Goal: Task Accomplishment & Management: Manage account settings

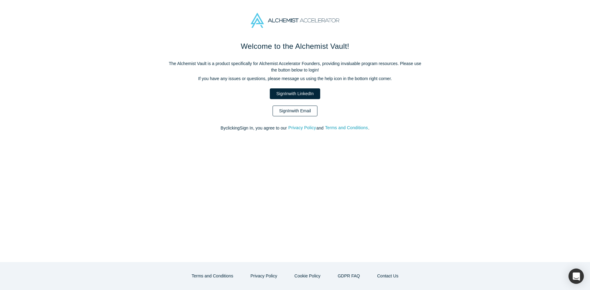
click at [299, 112] on link "Sign In with Email" at bounding box center [295, 111] width 45 height 11
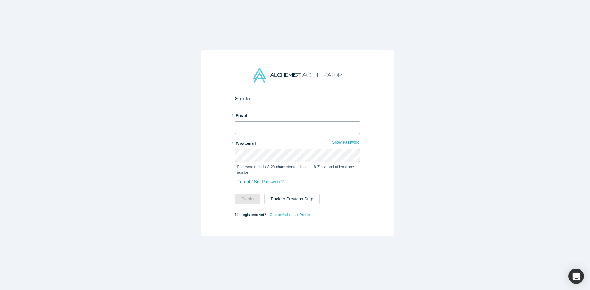
click at [301, 127] on input "text" at bounding box center [297, 127] width 125 height 13
type input "mia@alchemistaccelerator.com"
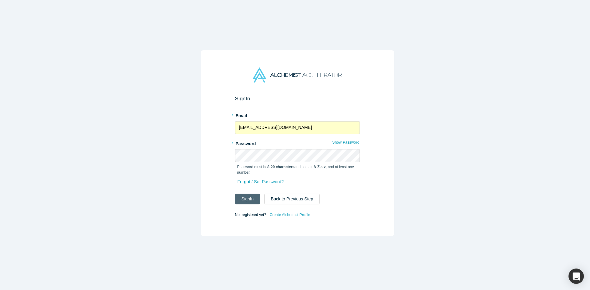
click at [257, 194] on button "Sign In" at bounding box center [247, 199] width 25 height 11
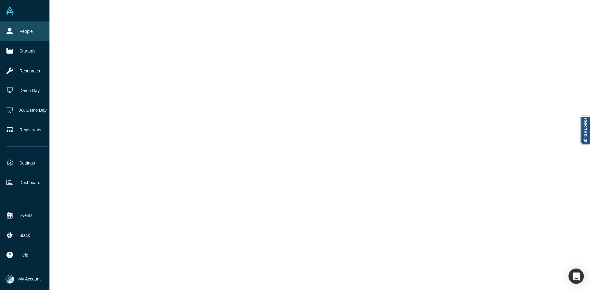
click at [9, 32] on icon at bounding box center [9, 31] width 6 height 6
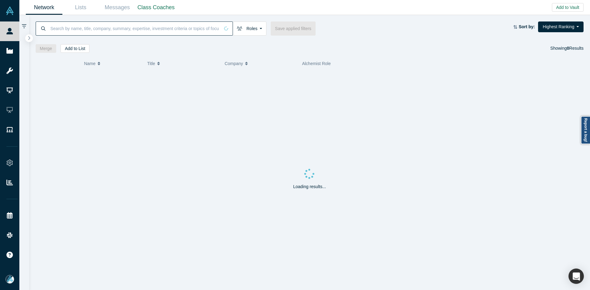
click at [112, 29] on input at bounding box center [135, 28] width 170 height 14
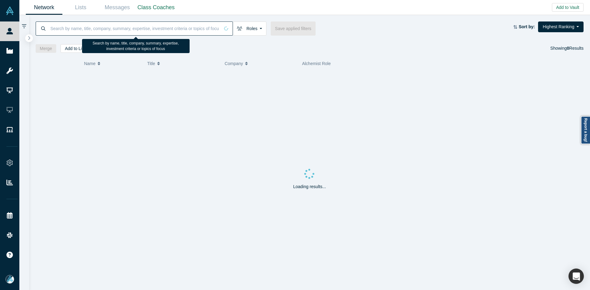
click at [112, 29] on input at bounding box center [135, 28] width 170 height 14
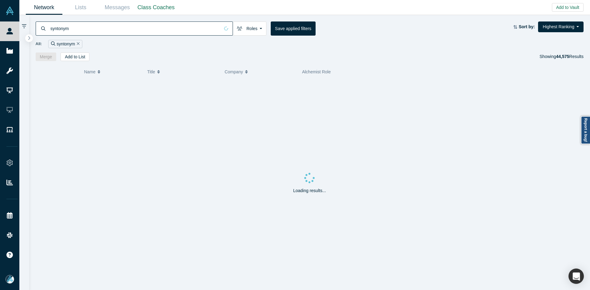
type input "syntonym"
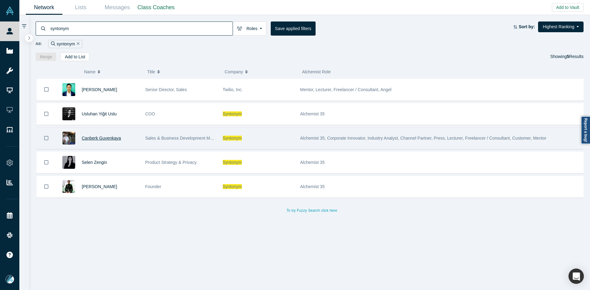
click at [96, 140] on span "Canberk Guvenkaya" at bounding box center [101, 138] width 39 height 5
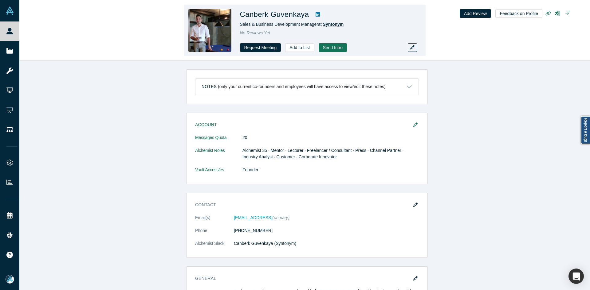
click at [341, 23] on span "Syntonym" at bounding box center [333, 24] width 21 height 5
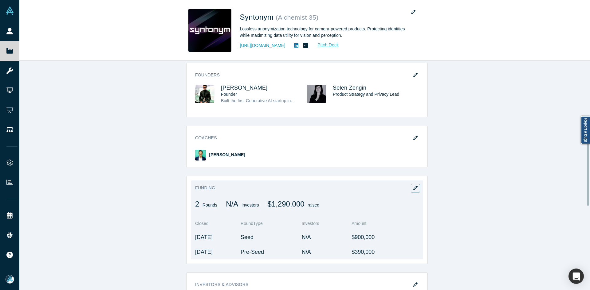
scroll to position [400, 0]
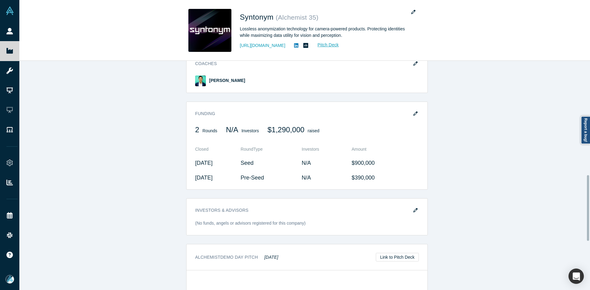
click at [413, 116] on icon "button" at bounding box center [415, 114] width 4 height 4
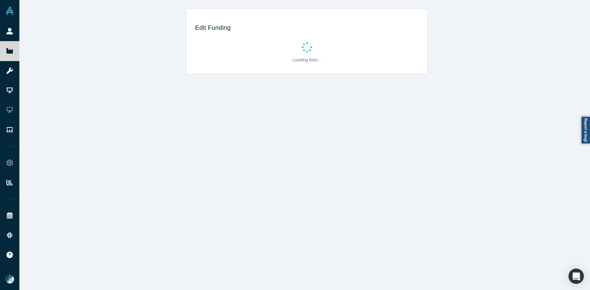
scroll to position [0, 0]
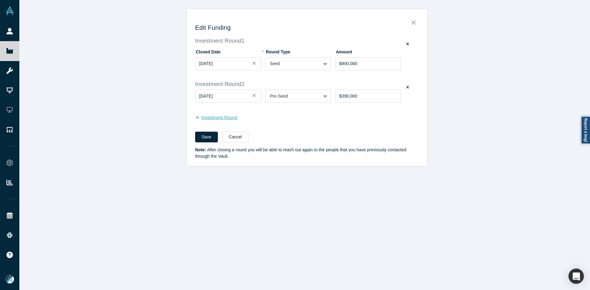
click at [212, 117] on button "Investment Round" at bounding box center [219, 117] width 49 height 11
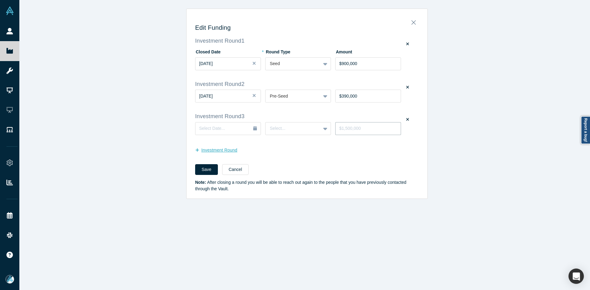
click at [362, 126] on input "tel" at bounding box center [368, 128] width 66 height 13
type input "$1,850,000"
click at [219, 130] on span "Select Date..." at bounding box center [212, 128] width 26 height 5
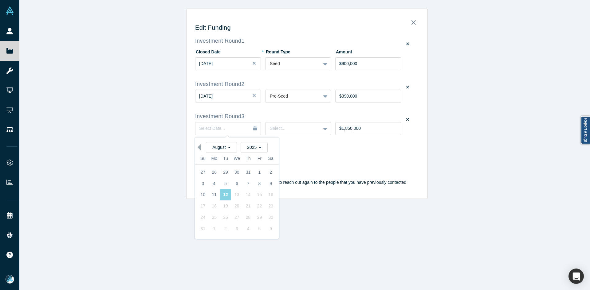
click at [197, 148] on button "Previous Month" at bounding box center [198, 147] width 6 height 6
click at [245, 195] on div "17" at bounding box center [247, 195] width 11 height 11
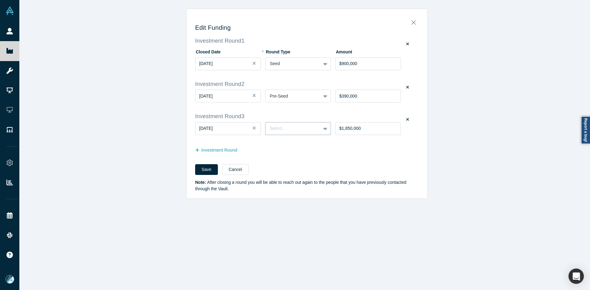
click at [288, 131] on div at bounding box center [293, 129] width 46 height 8
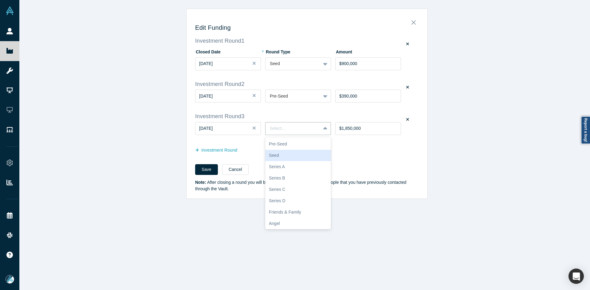
click at [283, 155] on div "Seed" at bounding box center [298, 155] width 66 height 11
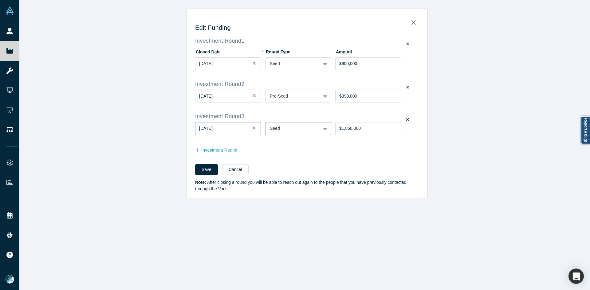
click at [225, 128] on div "Jul 17, 2025" at bounding box center [228, 128] width 58 height 6
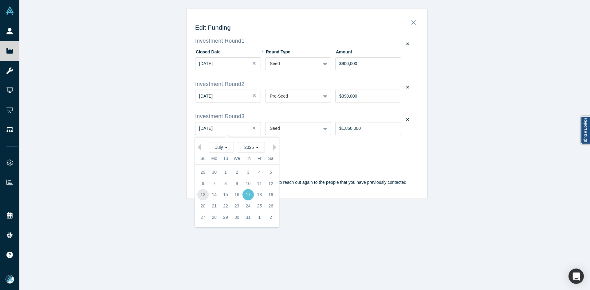
click at [201, 196] on div "13" at bounding box center [202, 195] width 11 height 11
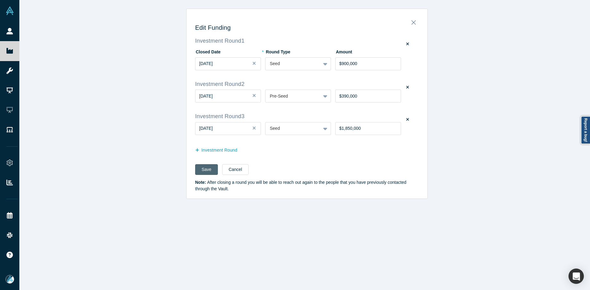
click at [200, 173] on button "Save" at bounding box center [206, 169] width 23 height 11
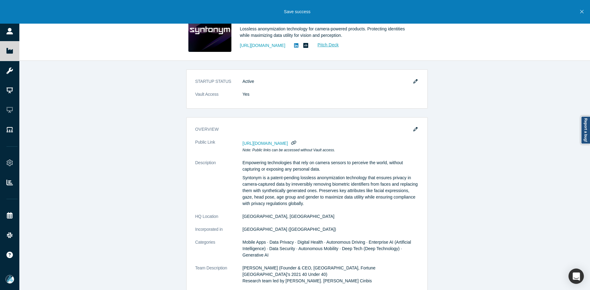
click at [583, 11] on icon "Close" at bounding box center [581, 12] width 3 height 6
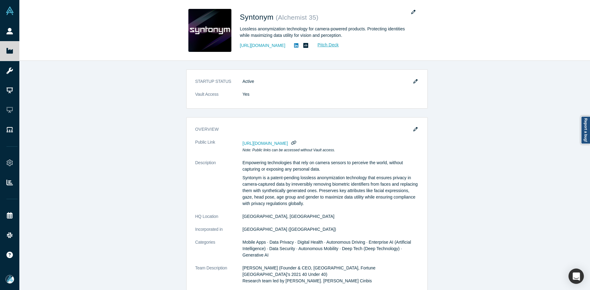
drag, startPoint x: 488, startPoint y: 96, endPoint x: 489, endPoint y: 88, distance: 8.4
click at [488, 96] on div "STARTUP STATUS Active Vault Access Yes overview Public Link https://vault.alche…" at bounding box center [306, 178] width 575 height 234
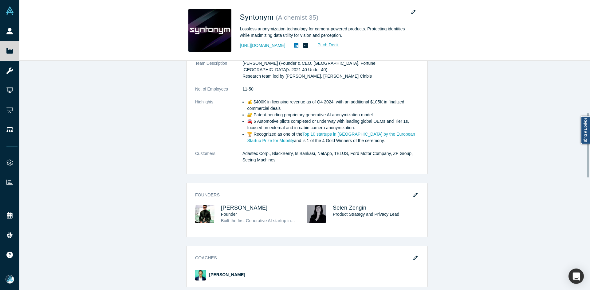
scroll to position [430, 0]
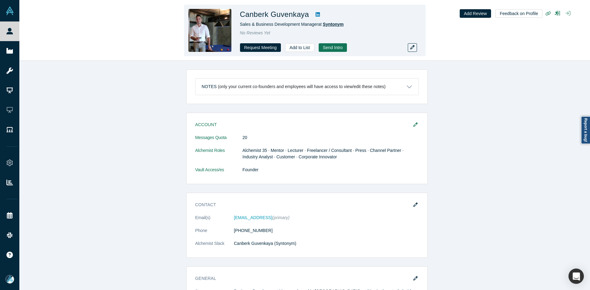
click at [337, 22] on span "Syntonym" at bounding box center [333, 24] width 21 height 5
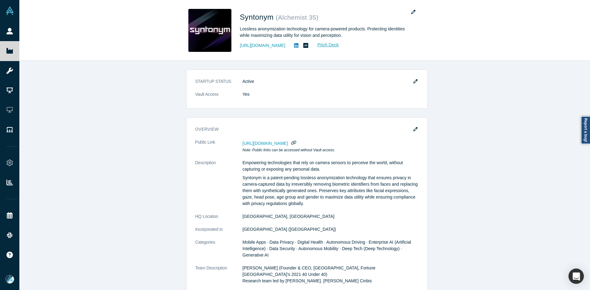
click at [339, 25] on div "Syntonym ( Alchemist 35 )" at bounding box center [326, 19] width 172 height 14
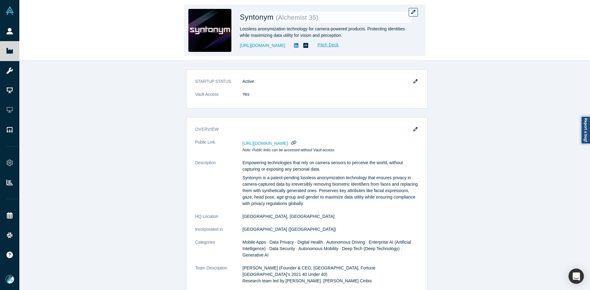
click at [339, 25] on div "Syntonym ( Alchemist 35 )" at bounding box center [326, 19] width 172 height 14
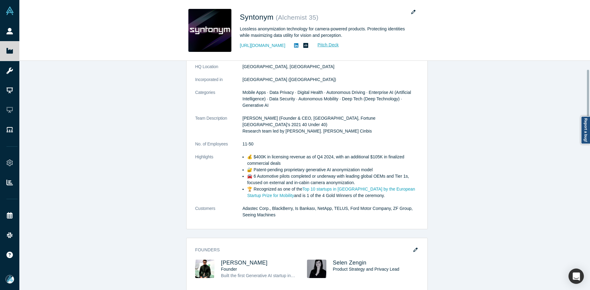
scroll to position [184, 0]
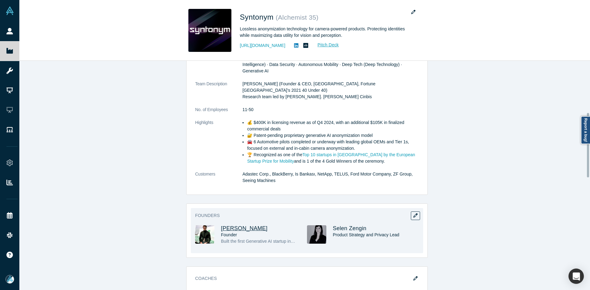
click at [245, 230] on span "[PERSON_NAME]" at bounding box center [244, 229] width 47 height 6
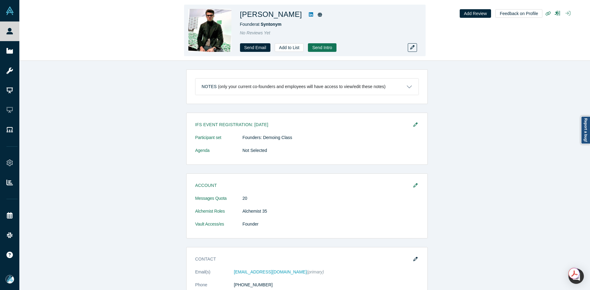
click at [527, 128] on div "Notes (only your current co-founders and employees will have access to view/edi…" at bounding box center [306, 178] width 575 height 234
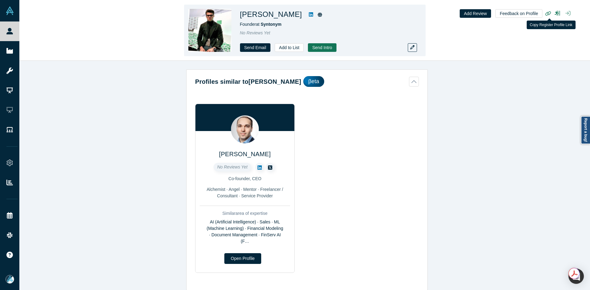
click at [547, 14] on icon "button" at bounding box center [548, 13] width 6 height 5
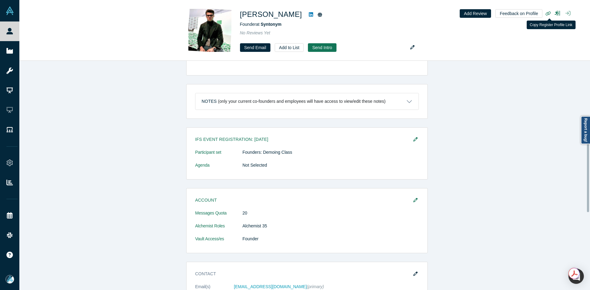
scroll to position [369, 0]
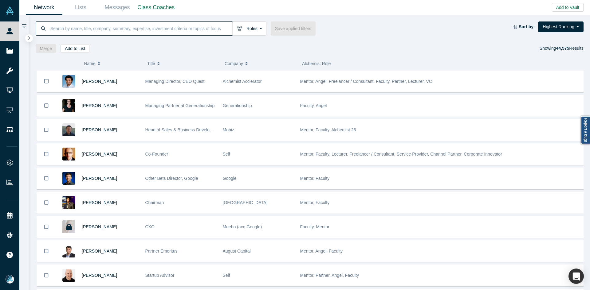
click at [126, 30] on input at bounding box center [141, 28] width 183 height 14
paste input "[EMAIL_ADDRESS][DOMAIN_NAME]"
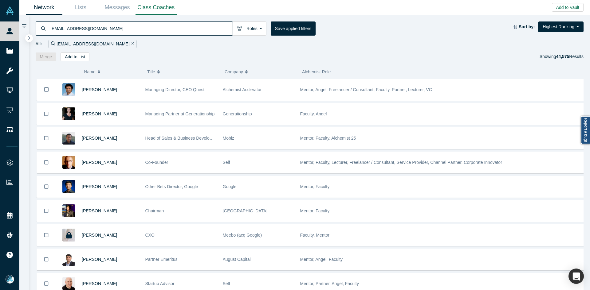
type input "[EMAIL_ADDRESS][DOMAIN_NAME]"
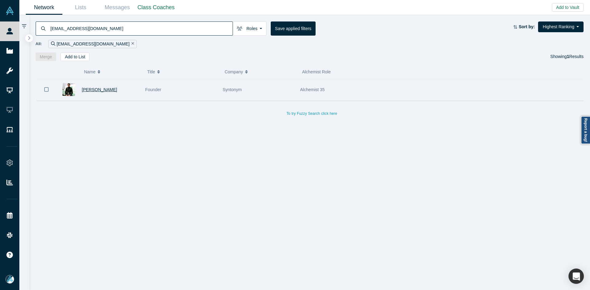
click at [93, 91] on span "[PERSON_NAME]" at bounding box center [99, 89] width 35 height 5
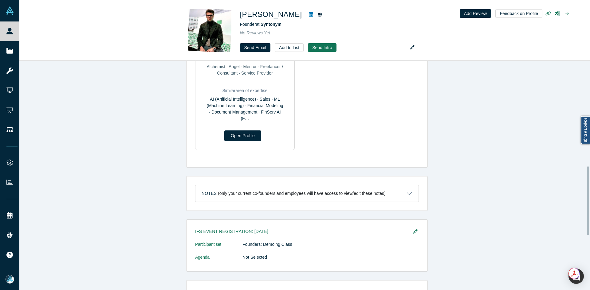
scroll to position [353, 0]
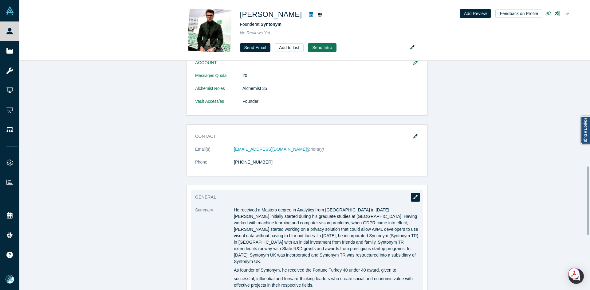
click at [411, 199] on button "button" at bounding box center [415, 197] width 9 height 9
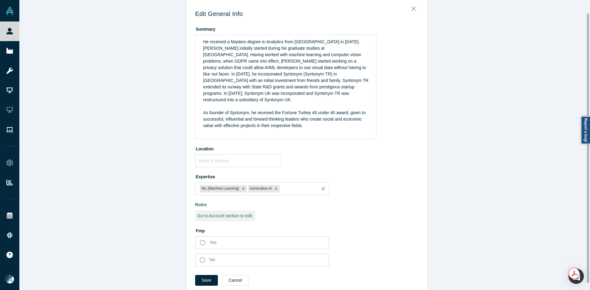
scroll to position [21, 0]
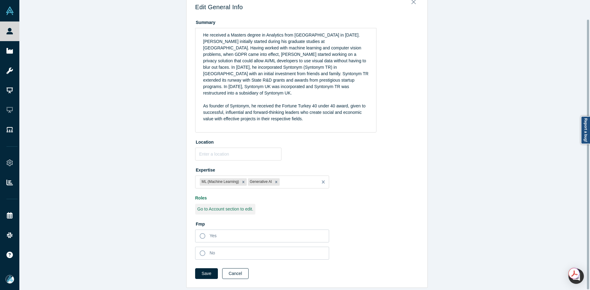
click at [235, 269] on button "Cancel" at bounding box center [235, 274] width 26 height 11
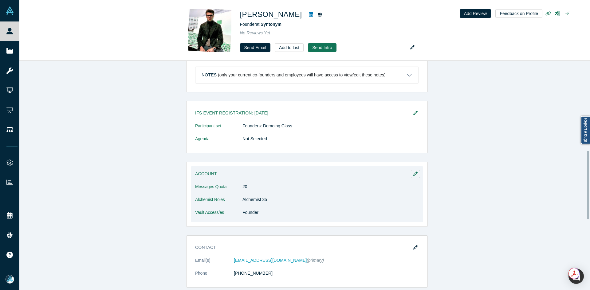
scroll to position [307, 0]
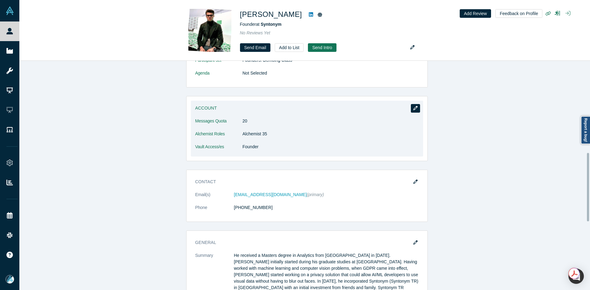
click at [413, 106] on icon "button" at bounding box center [415, 108] width 4 height 4
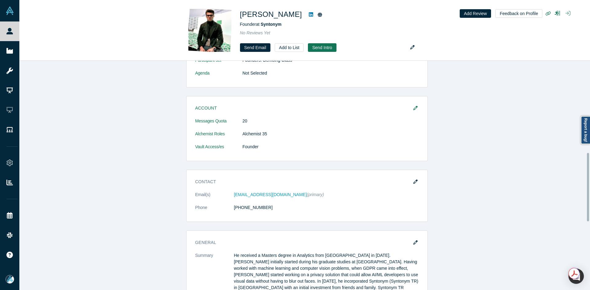
scroll to position [0, 0]
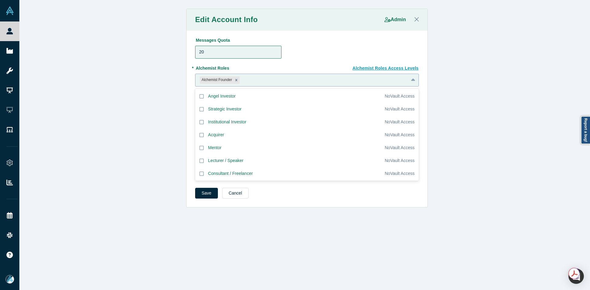
click at [256, 80] on div at bounding box center [322, 80] width 163 height 8
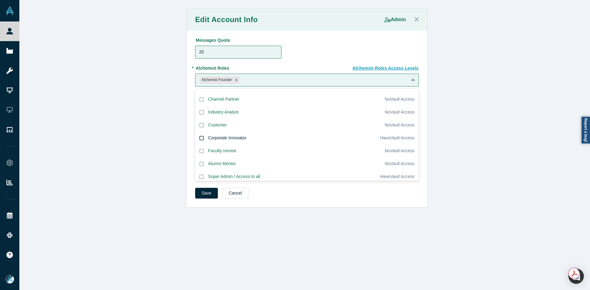
scroll to position [123, 0]
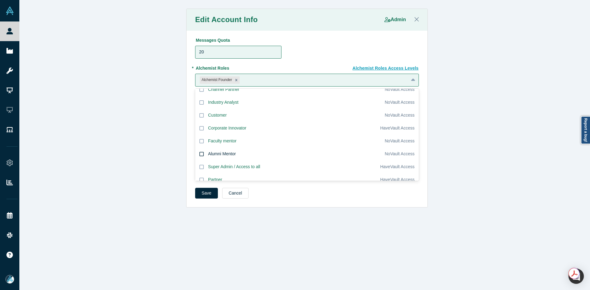
click at [246, 155] on label "Alumni Mentor" at bounding box center [290, 154] width 190 height 13
click at [0, 0] on input "Alumni Mentor" at bounding box center [0, 0] width 0 height 0
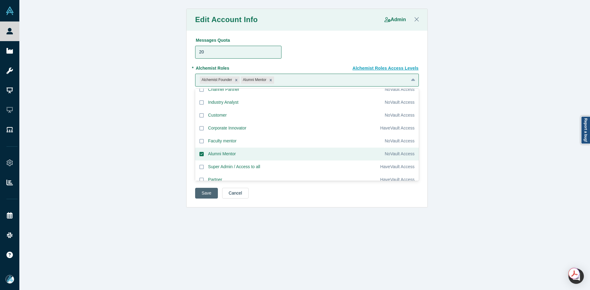
click at [205, 191] on button "Save" at bounding box center [206, 193] width 23 height 11
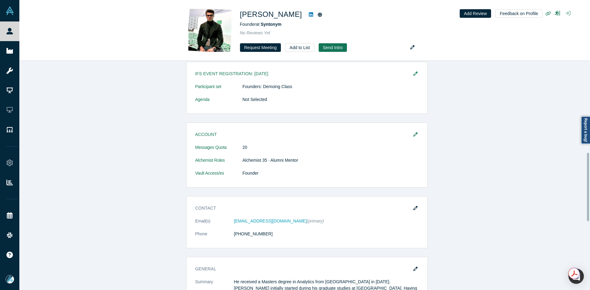
scroll to position [307, 0]
